Goal: Check status: Check status

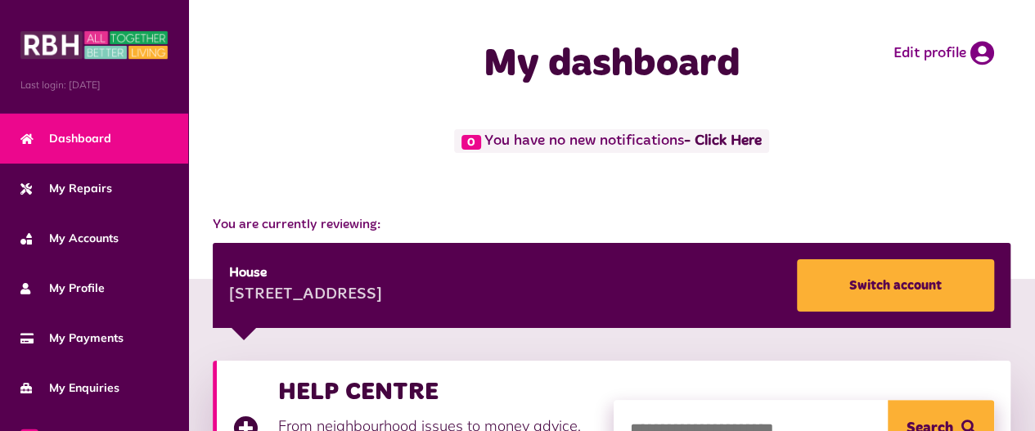
click at [98, 123] on link "Dashboard" at bounding box center [94, 139] width 188 height 50
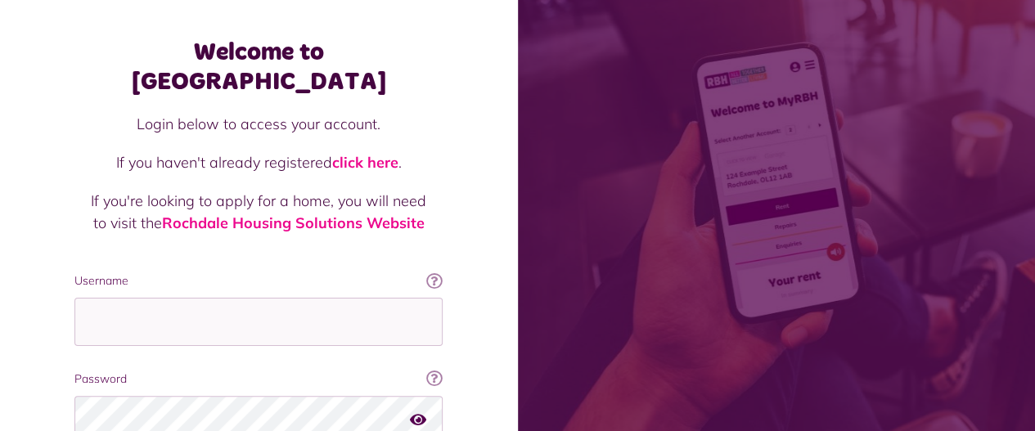
scroll to position [196, 0]
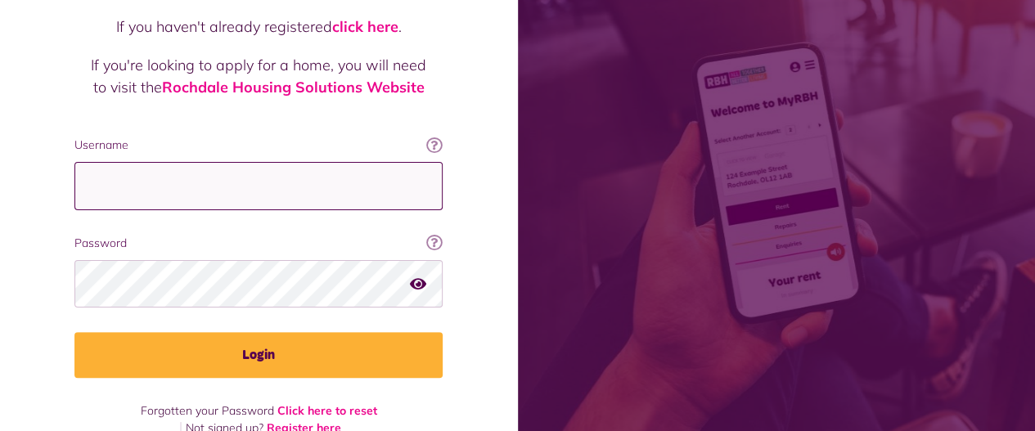
type input "**********"
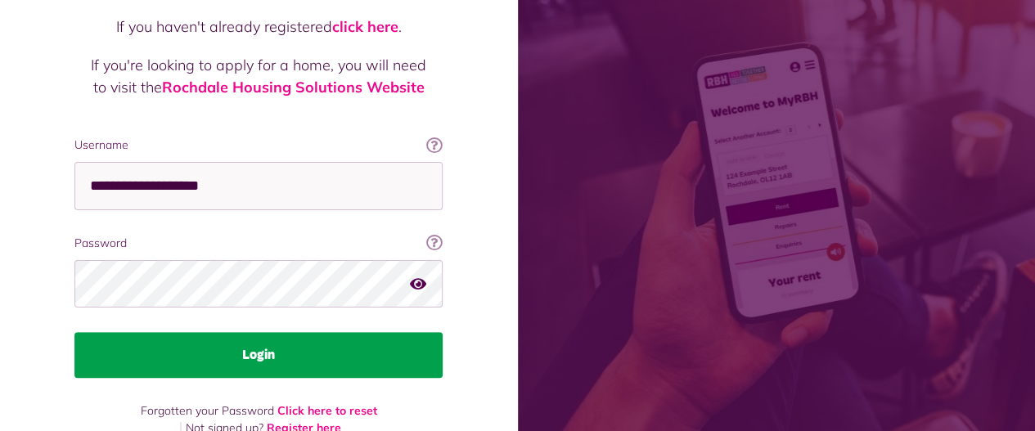
click at [286, 332] on button "Login" at bounding box center [258, 355] width 368 height 46
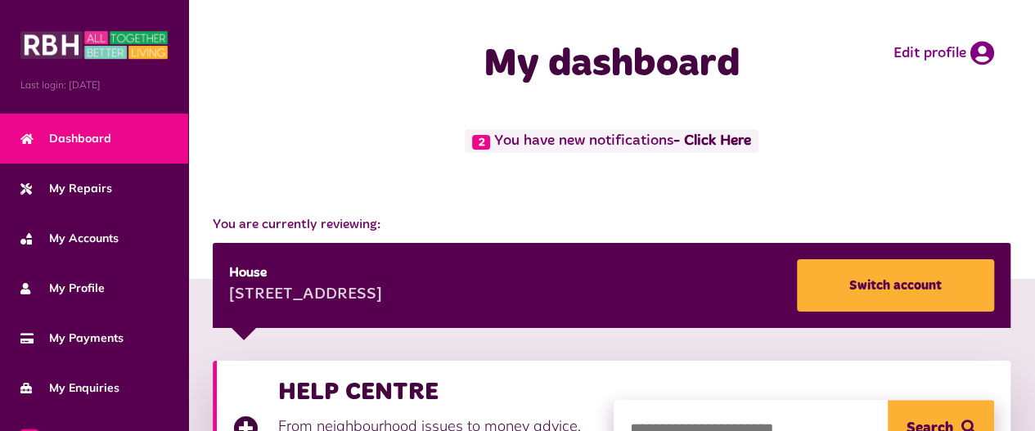
click at [572, 139] on span "2 You have new notifications - Click Here" at bounding box center [611, 141] width 293 height 24
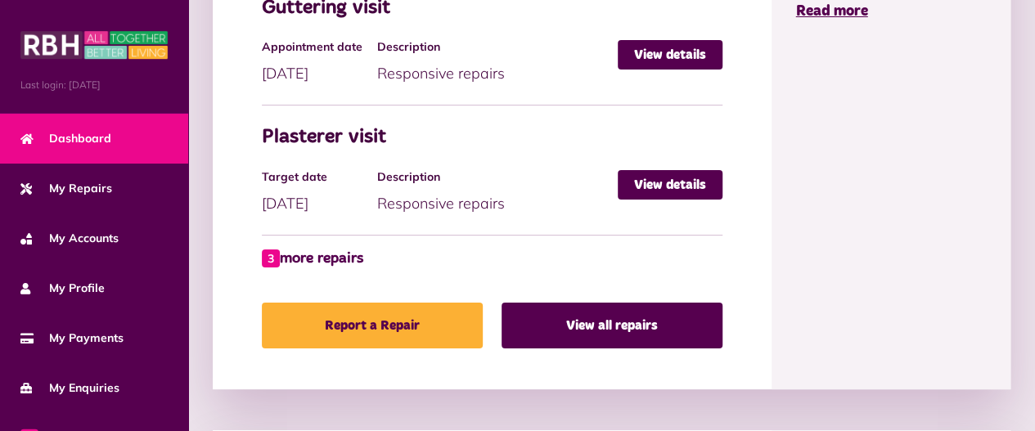
scroll to position [993, 0]
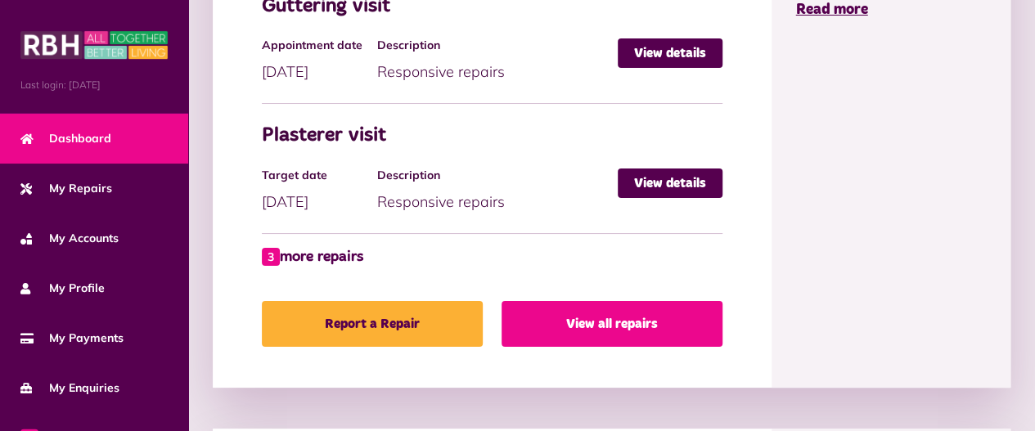
click at [638, 324] on link "View all repairs" at bounding box center [611, 324] width 221 height 46
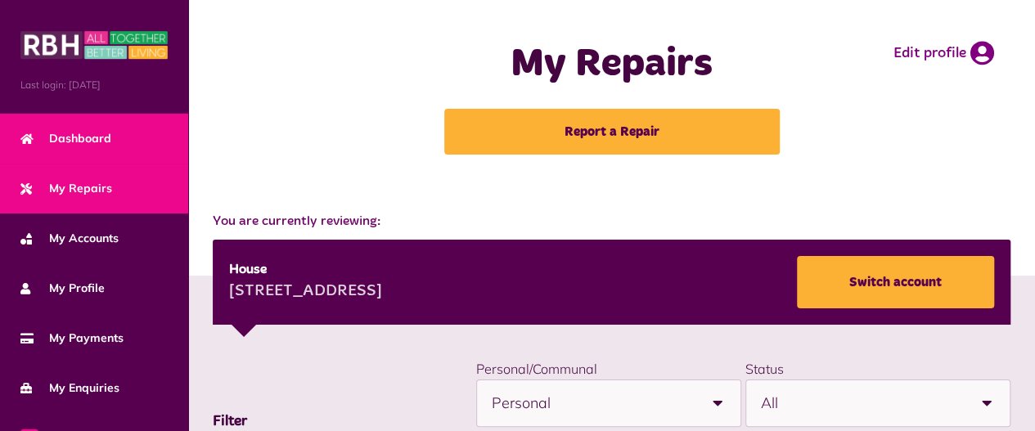
click at [88, 139] on span "Dashboard" at bounding box center [65, 138] width 91 height 17
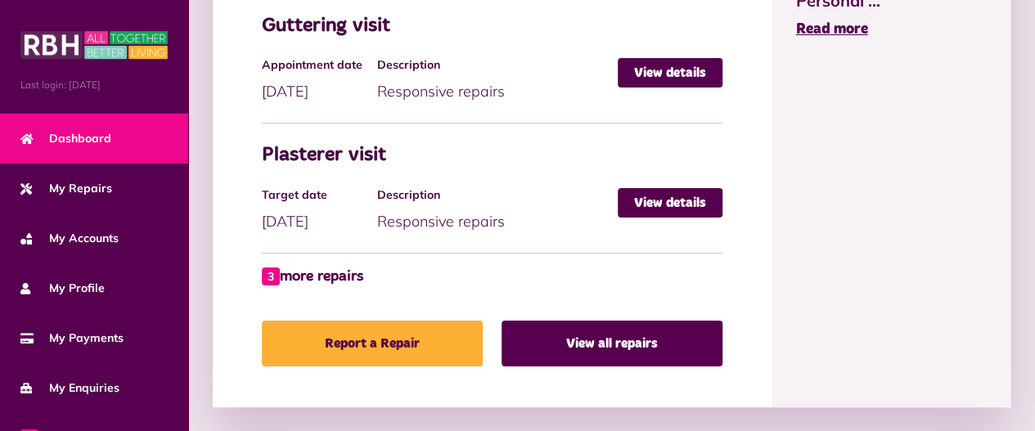
scroll to position [1026, 0]
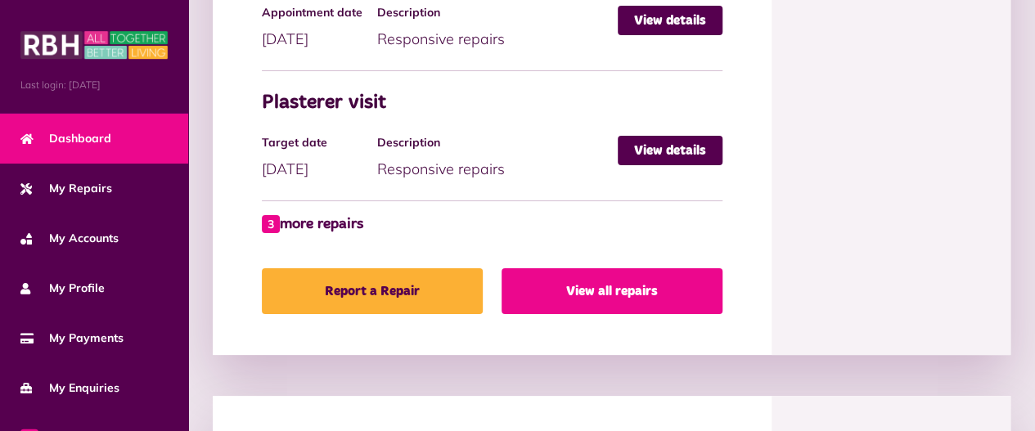
click at [583, 296] on link "View all repairs" at bounding box center [611, 291] width 221 height 46
